Goal: Communication & Community: Connect with others

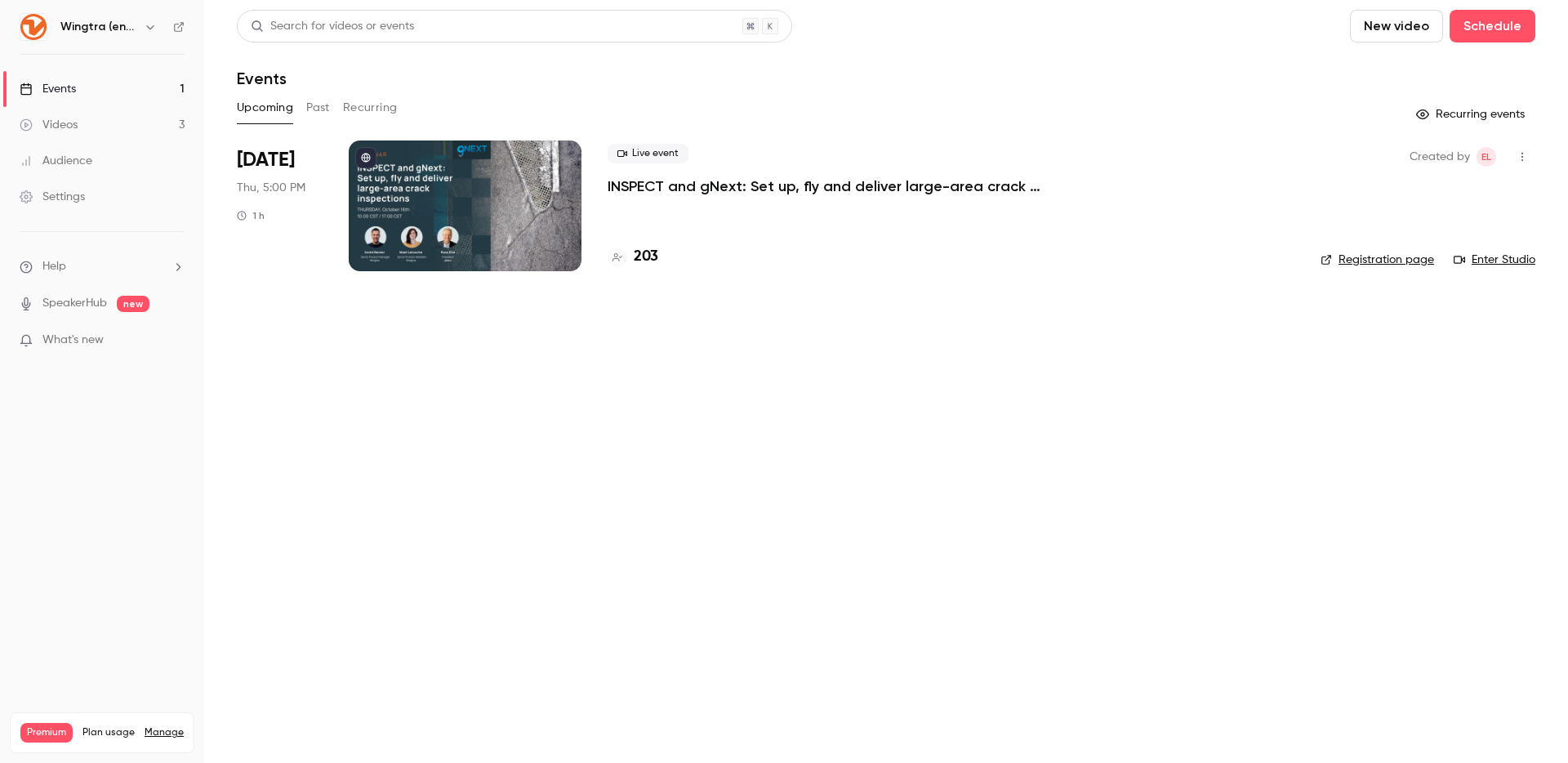
click at [897, 197] on div "Live event INSPECT and gNext: Set up, fly and deliver large-area crack inspecti…" at bounding box center [950, 206] width 687 height 131
click at [900, 186] on p "INSPECT and gNext: Set up, fly and deliver large-area crack inspections in a fe…" at bounding box center [852, 186] width 490 height 20
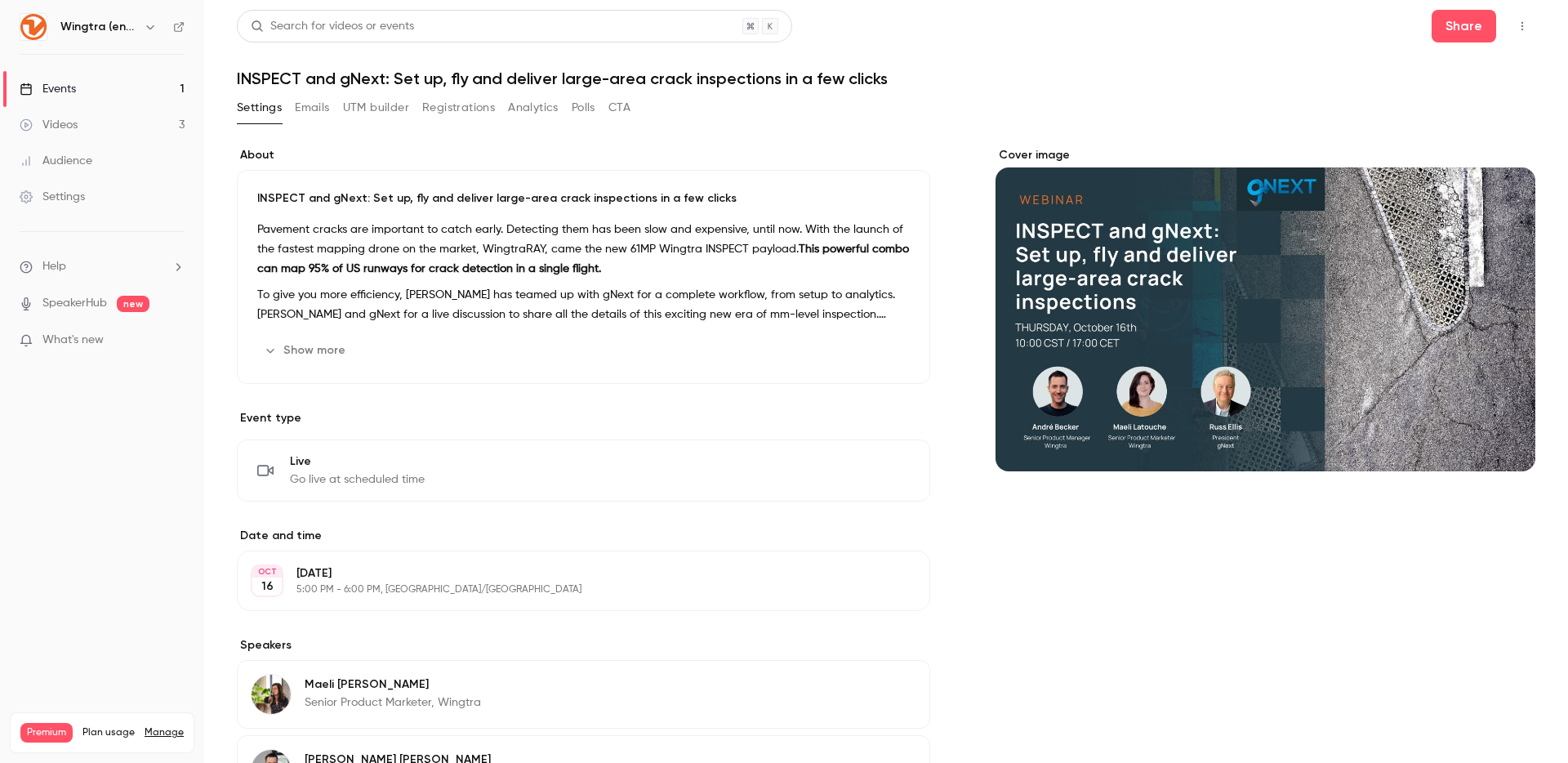
click at [1525, 26] on icon "button" at bounding box center [1522, 26] width 13 height 11
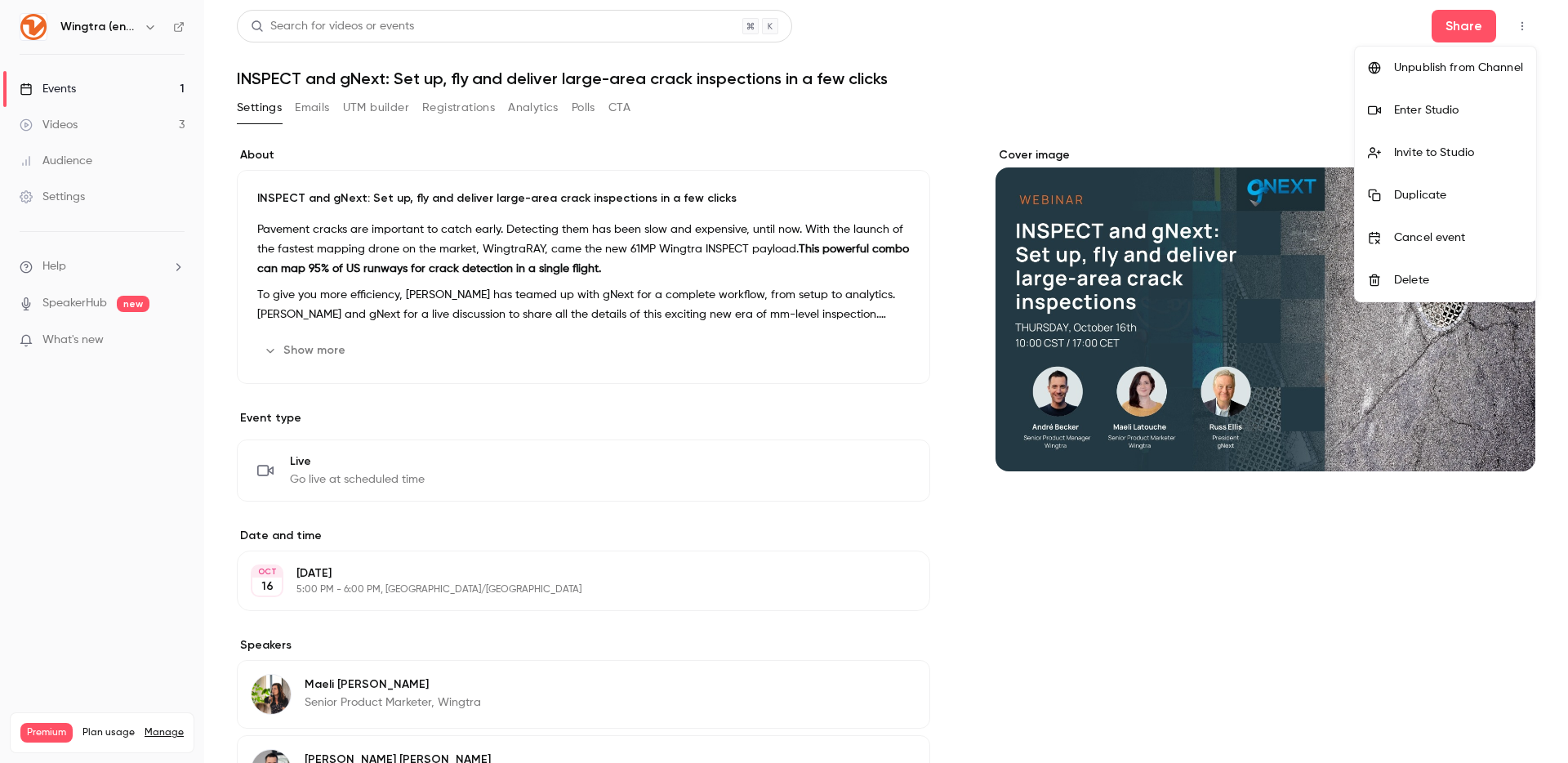
click at [1452, 142] on li "Invite to Studio" at bounding box center [1445, 153] width 182 height 43
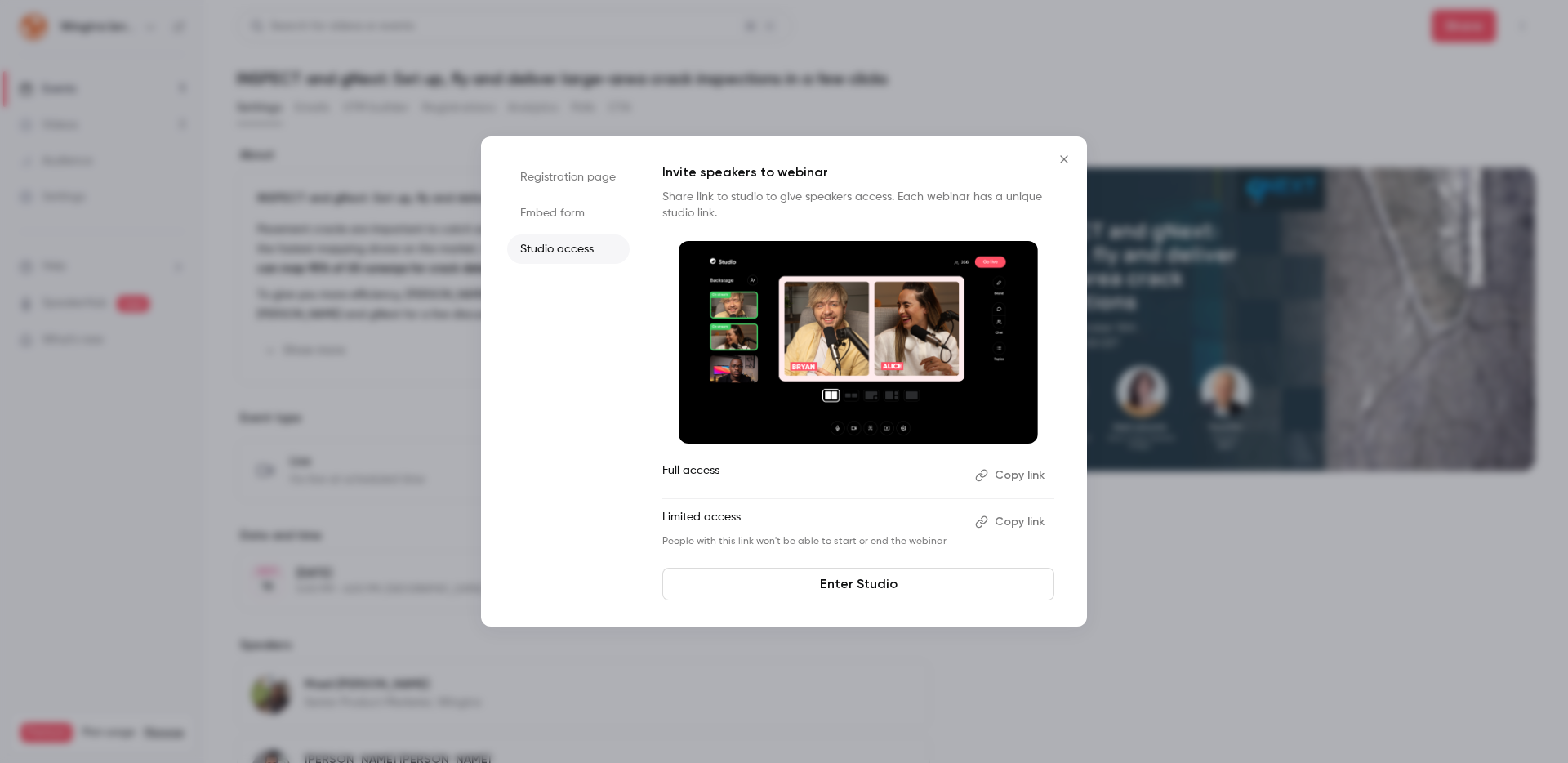
click at [1016, 472] on button "Copy link" at bounding box center [1012, 475] width 86 height 26
click at [1022, 516] on button "Copy link" at bounding box center [1012, 521] width 86 height 26
click at [1008, 517] on button "Copy link" at bounding box center [1012, 521] width 86 height 26
click at [1067, 159] on icon "Close" at bounding box center [1064, 159] width 20 height 13
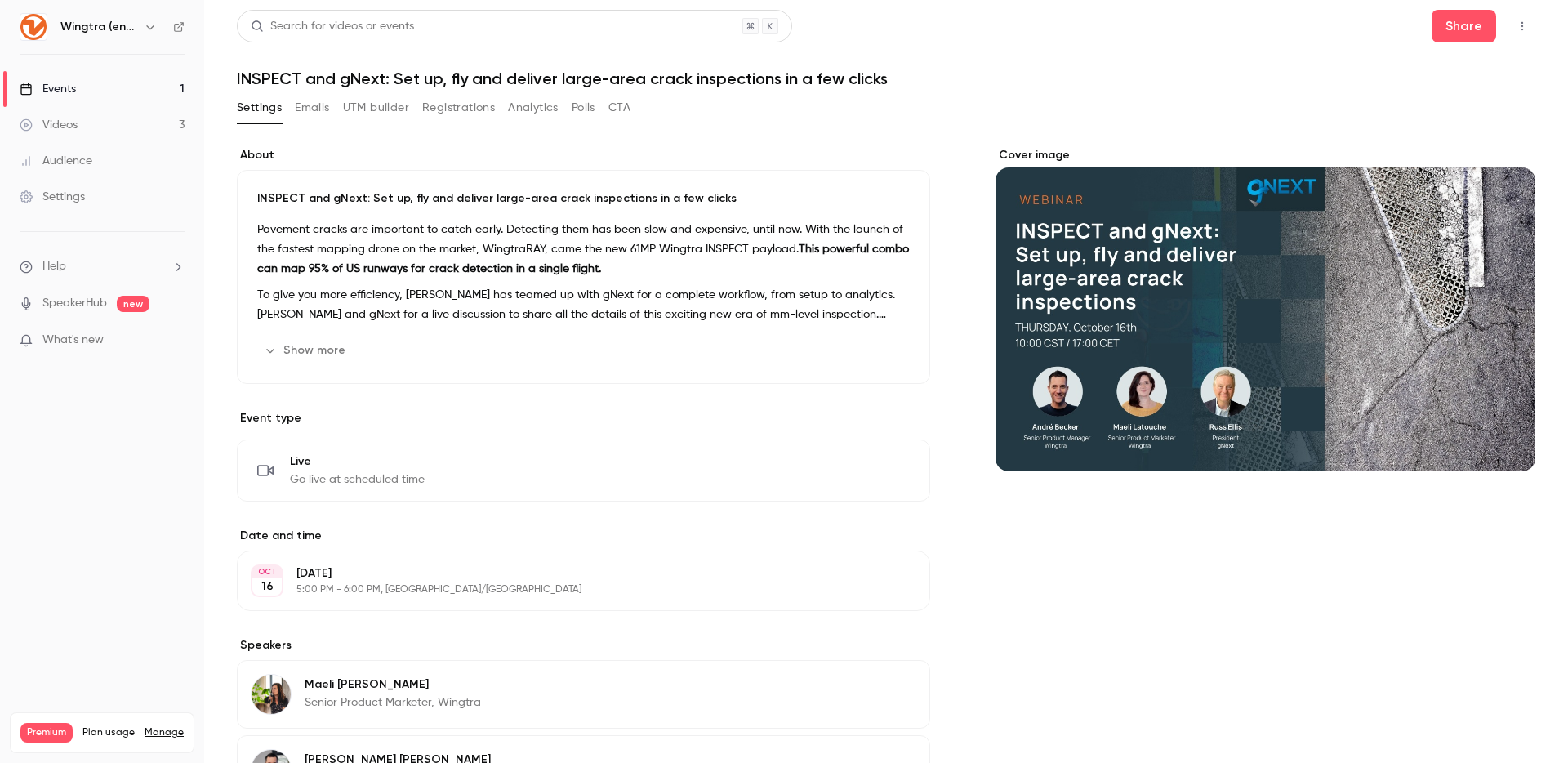
click at [1522, 28] on icon "button" at bounding box center [1522, 26] width 13 height 11
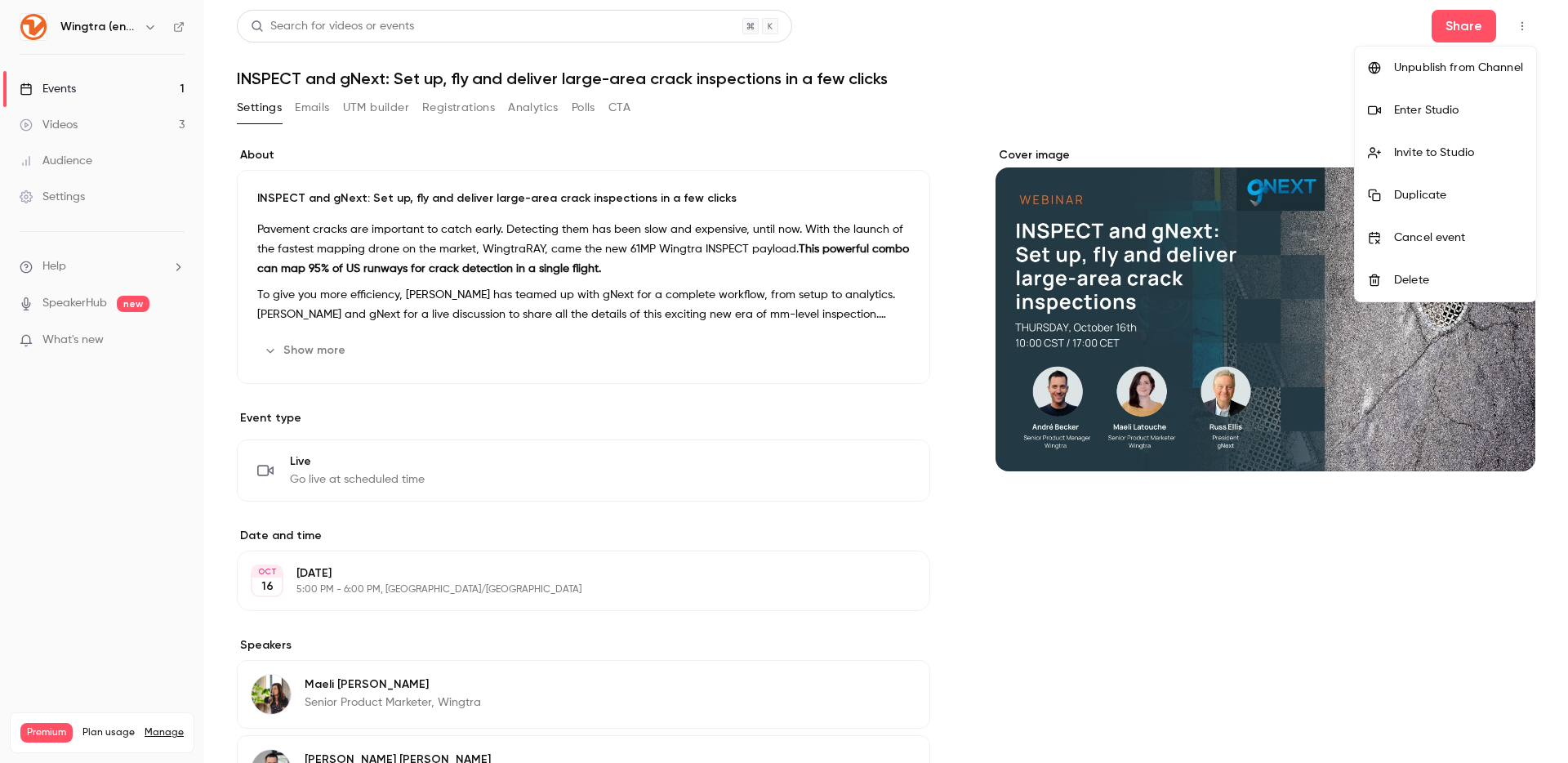
click at [1459, 115] on div "Enter Studio" at bounding box center [1458, 110] width 129 height 16
